Goal: Transaction & Acquisition: Book appointment/travel/reservation

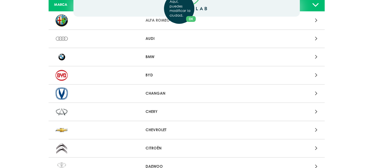
scroll to position [83, 0]
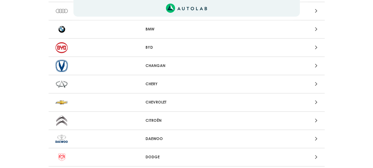
click at [155, 100] on p "CHEVROLET" at bounding box center [186, 102] width 82 height 6
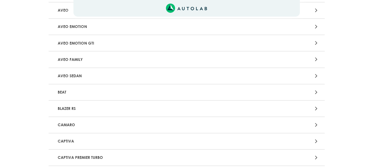
scroll to position [166, 0]
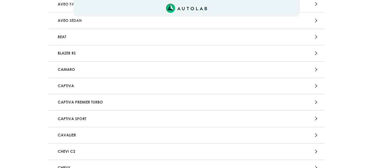
click at [92, 117] on p "CAPTIVA SPORT" at bounding box center [141, 118] width 172 height 10
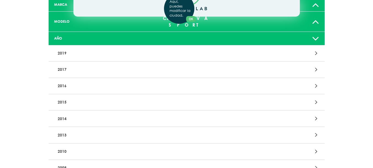
scroll to position [83, 0]
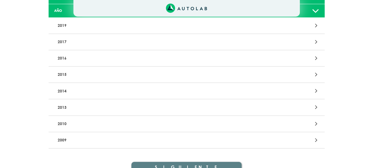
click at [103, 82] on div "Aquí, puedes modificar la ciudad. OK .aex,.bex{fill:none!important;stroke:#50c4…" at bounding box center [186, 1] width 373 height 168
click at [317, 87] on icon at bounding box center [316, 90] width 2 height 7
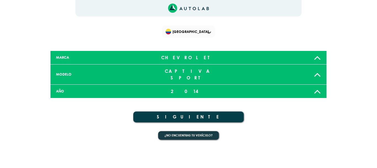
click at [318, 86] on icon at bounding box center [317, 91] width 7 height 11
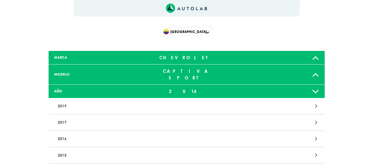
scroll to position [102, 0]
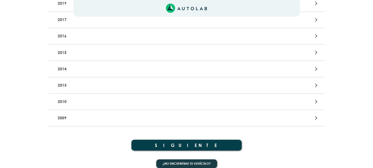
click at [183, 139] on button "SIGUIENTE" at bounding box center [186, 144] width 110 height 11
